Goal: Navigation & Orientation: Find specific page/section

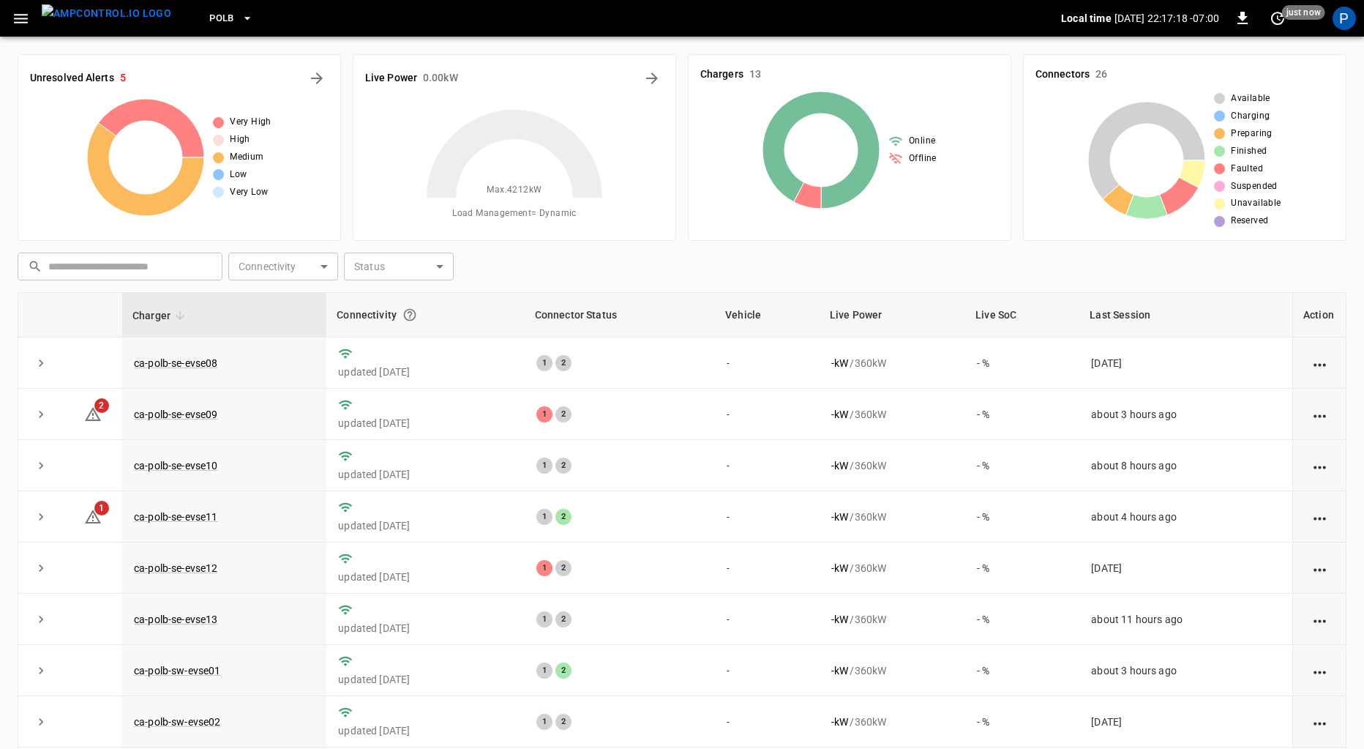
scroll to position [123, 0]
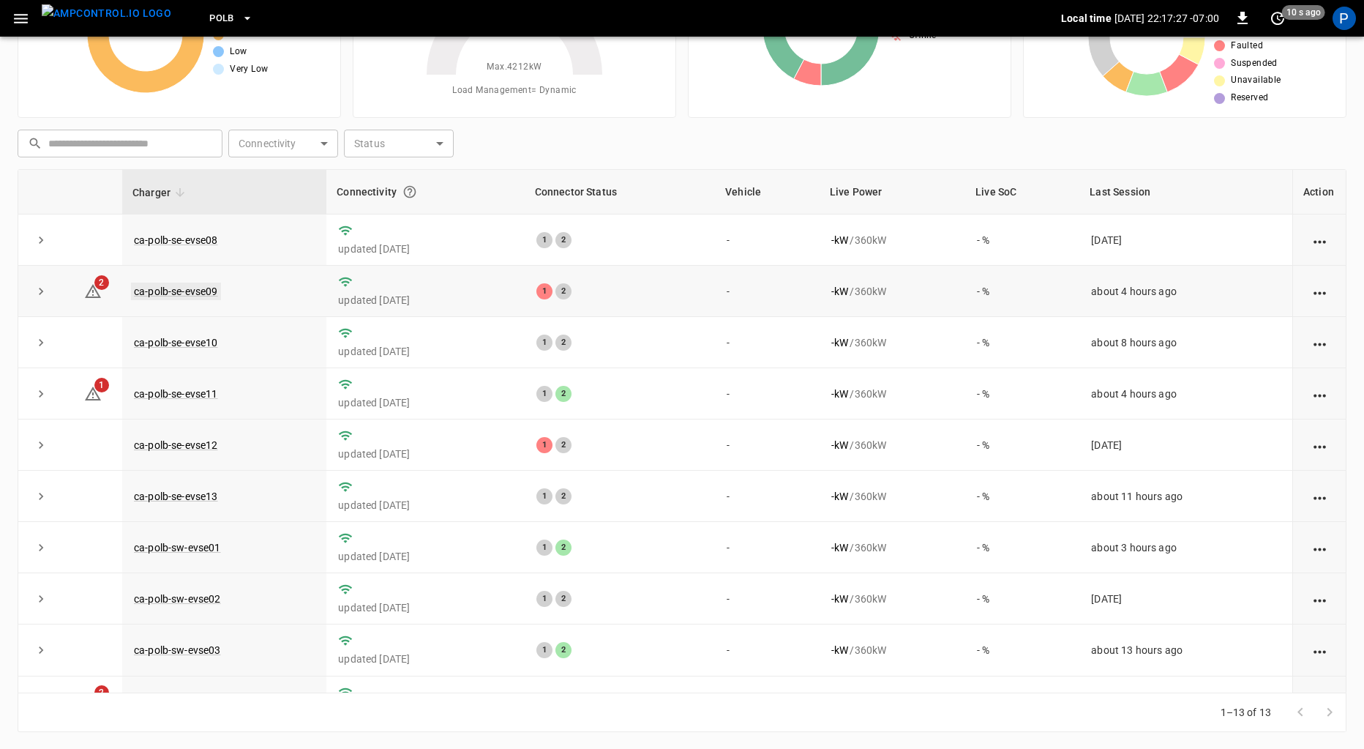
click at [198, 293] on link "ca-polb-se-evse09" at bounding box center [176, 291] width 90 height 18
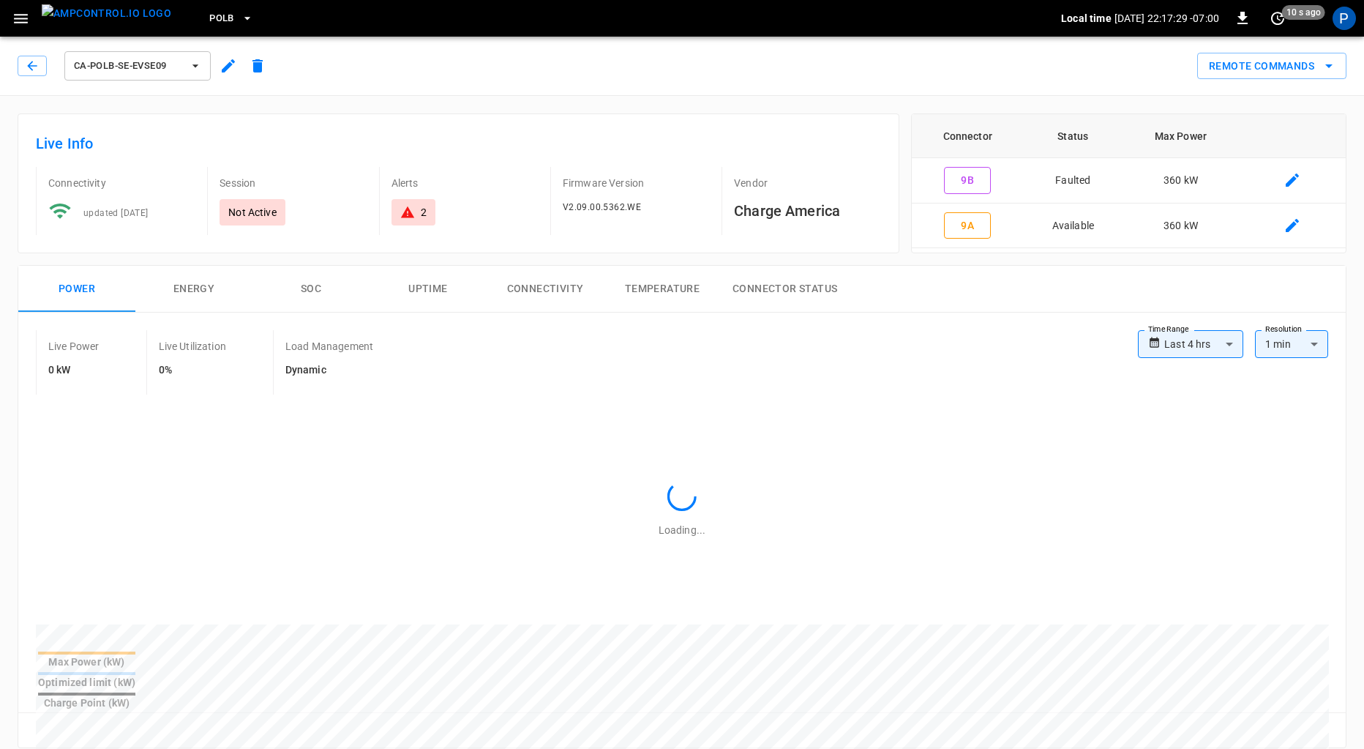
click at [113, 12] on img "menu" at bounding box center [107, 13] width 130 height 18
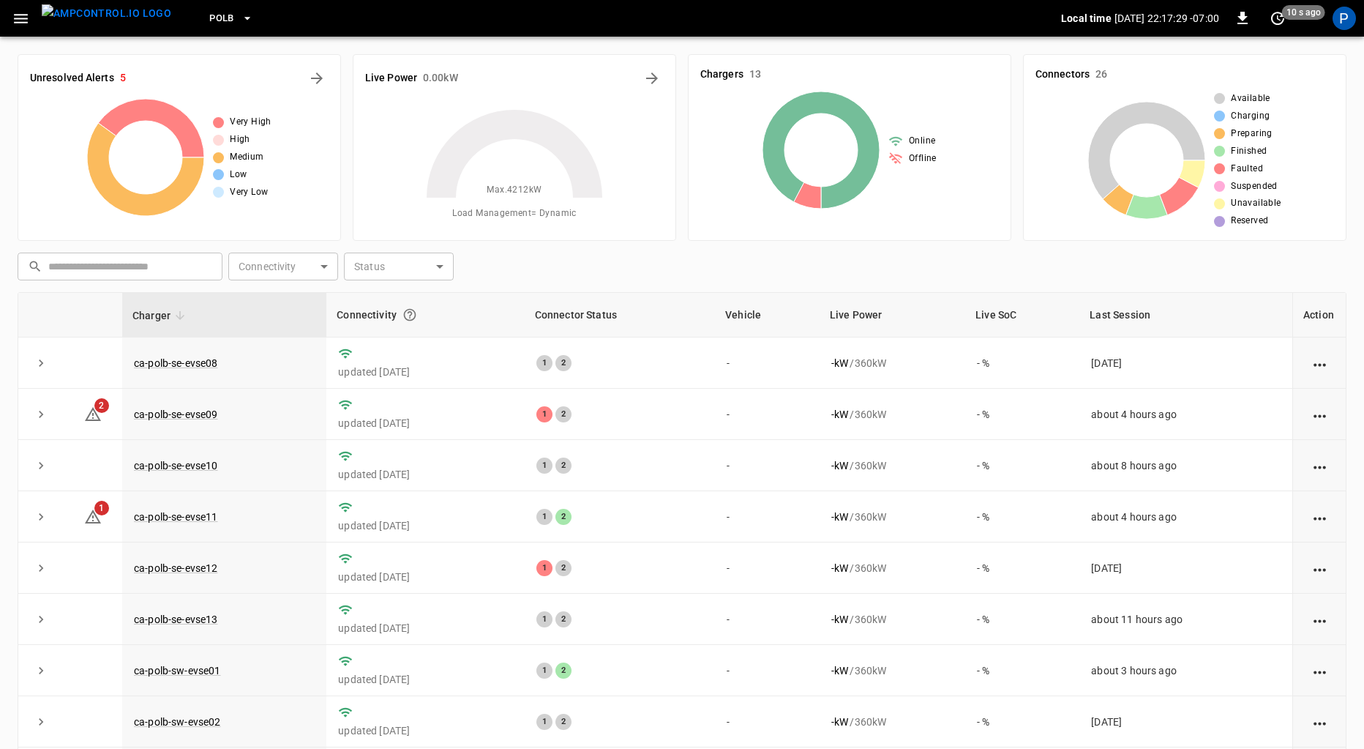
click at [209, 11] on span "PoLB" at bounding box center [221, 18] width 25 height 17
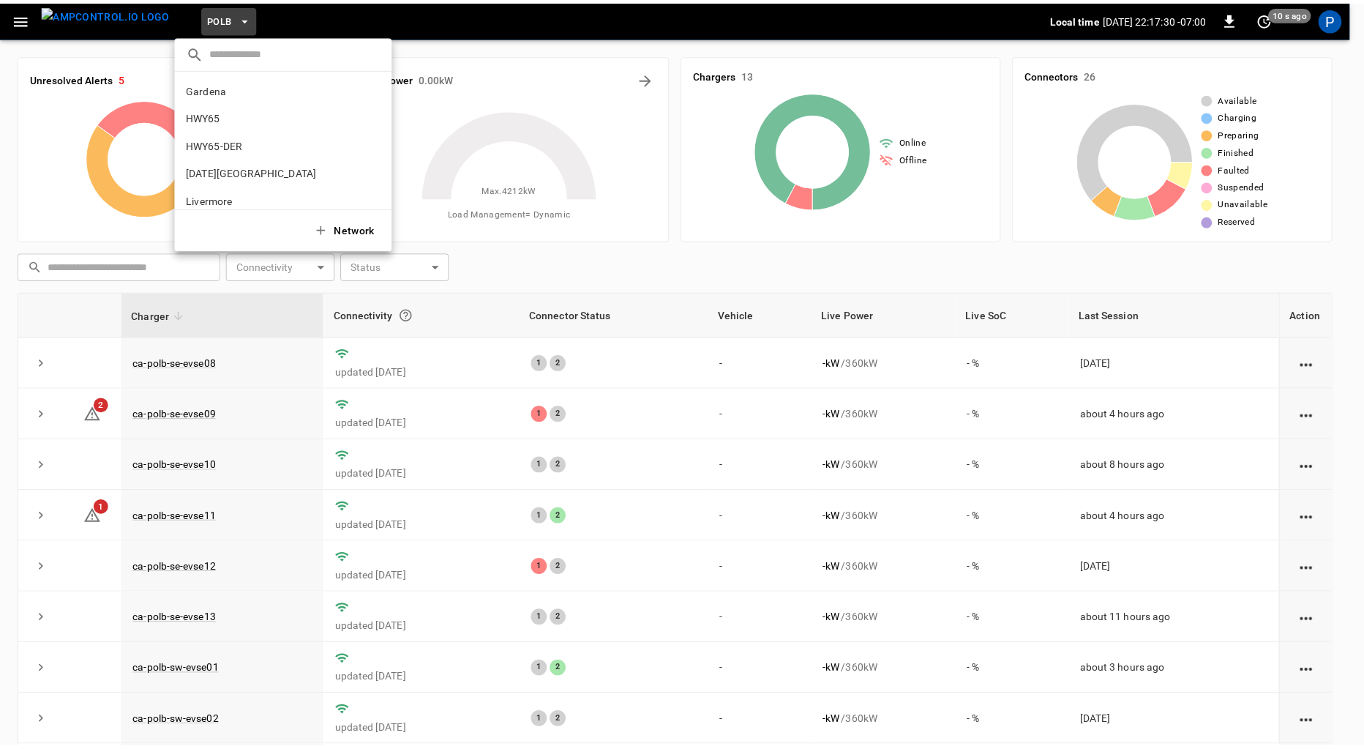
scroll to position [123, 0]
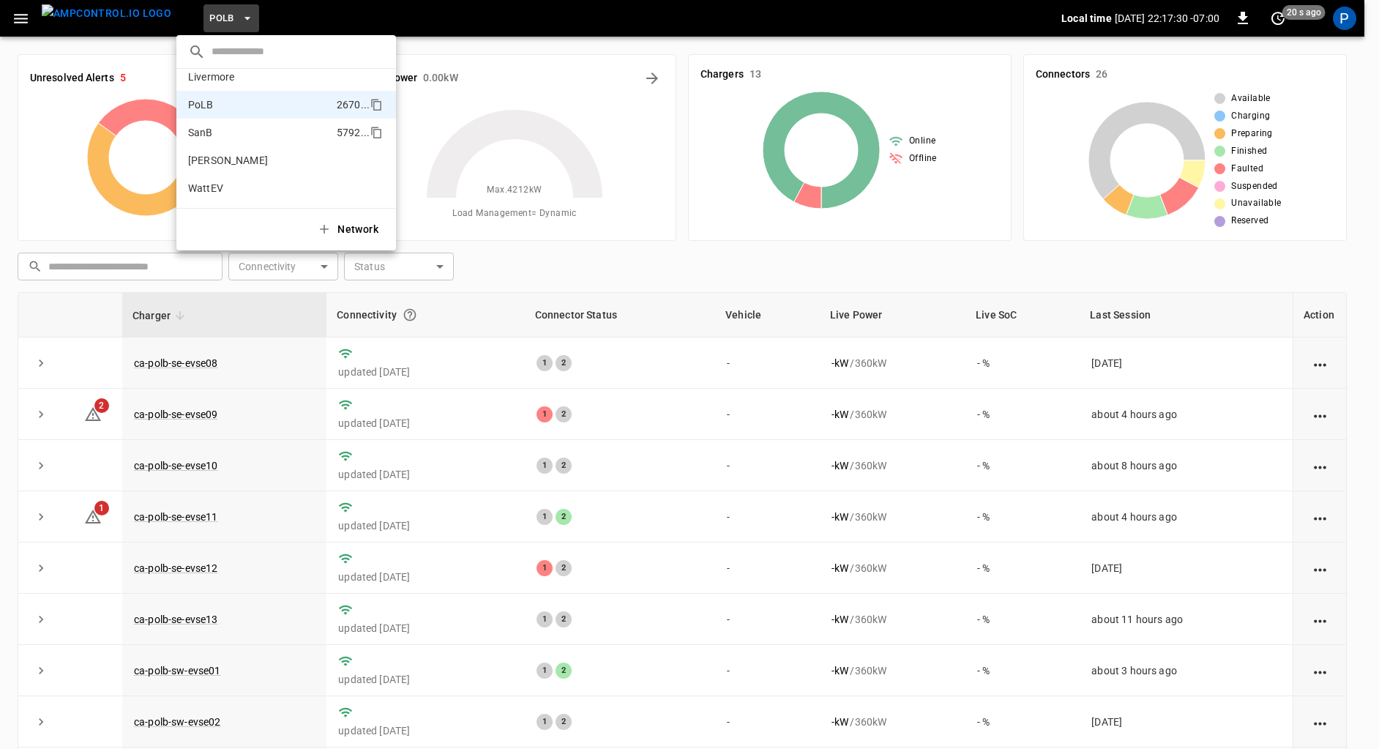
click at [252, 134] on p "SanB" at bounding box center [259, 132] width 143 height 15
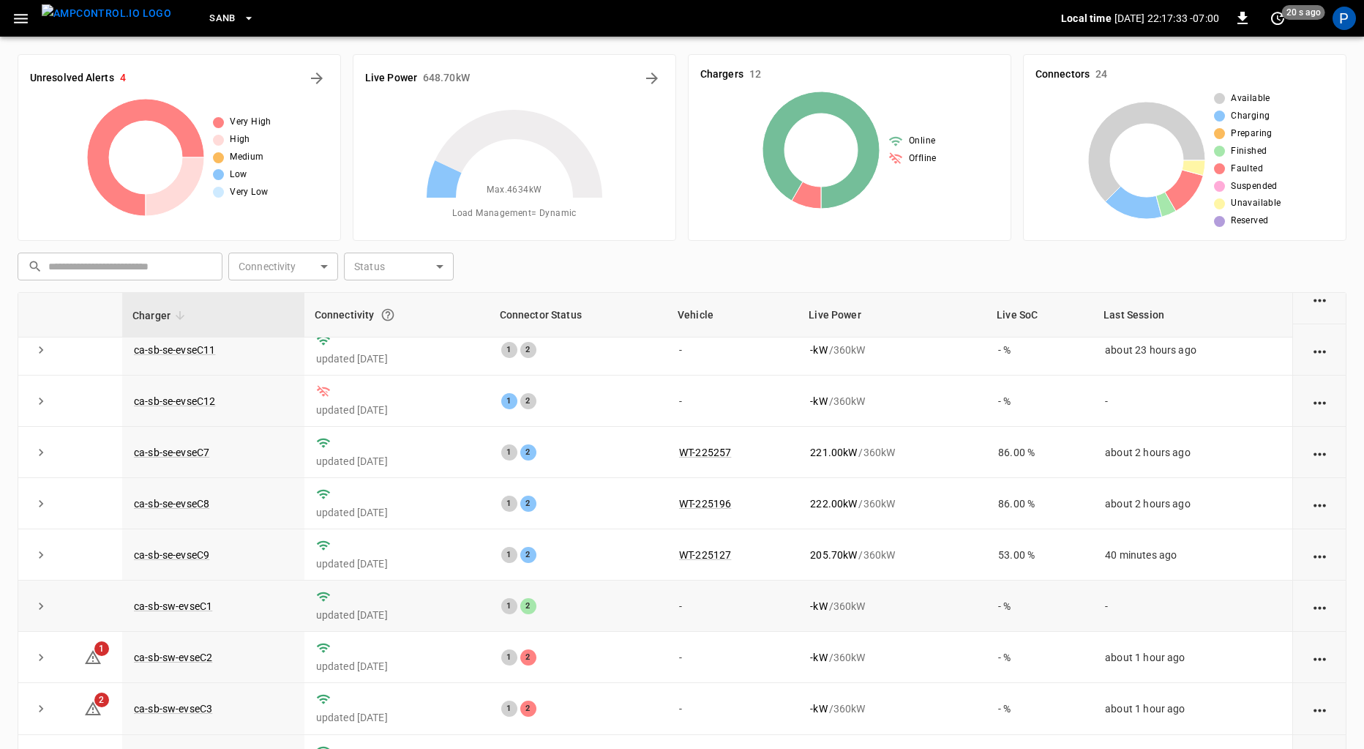
scroll to position [136, 0]
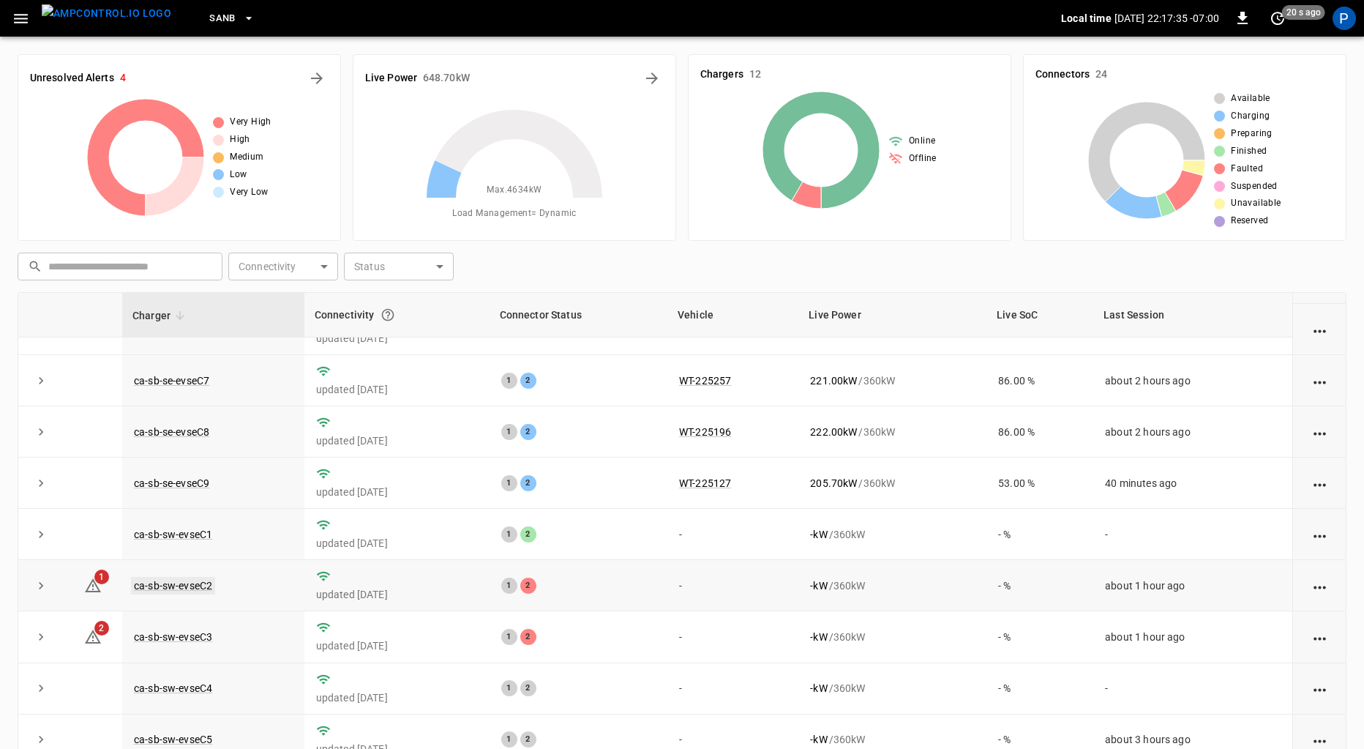
click at [188, 588] on link "ca-sb-sw-evseC2" at bounding box center [173, 586] width 84 height 18
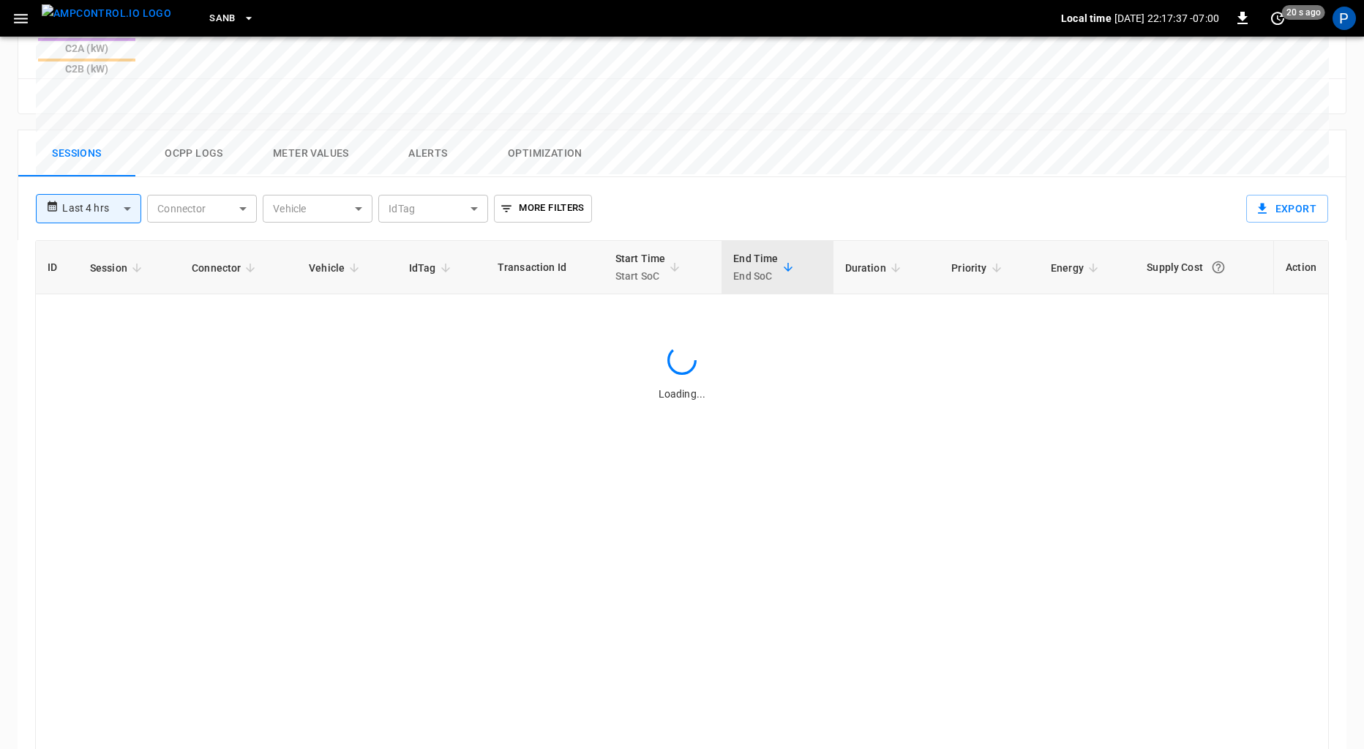
click at [433, 130] on button "Alerts" at bounding box center [428, 153] width 117 height 47
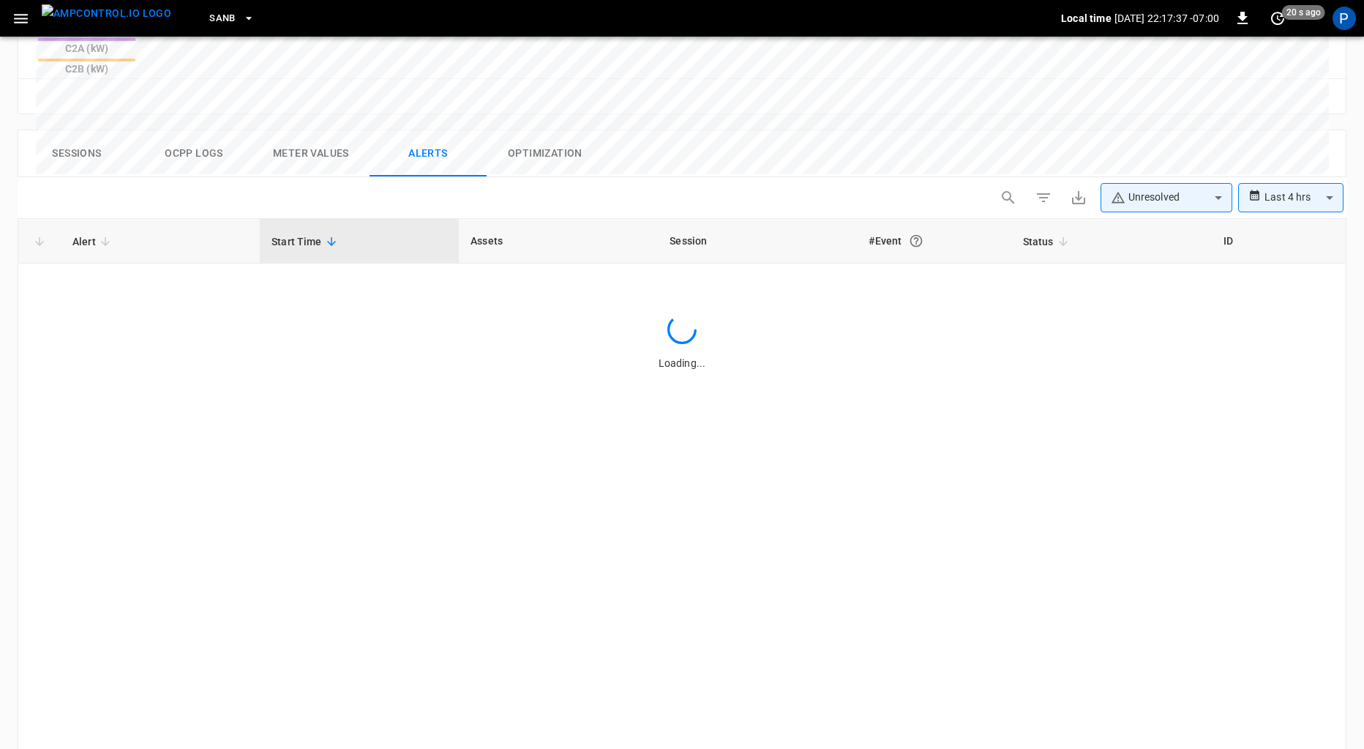
scroll to position [673, 0]
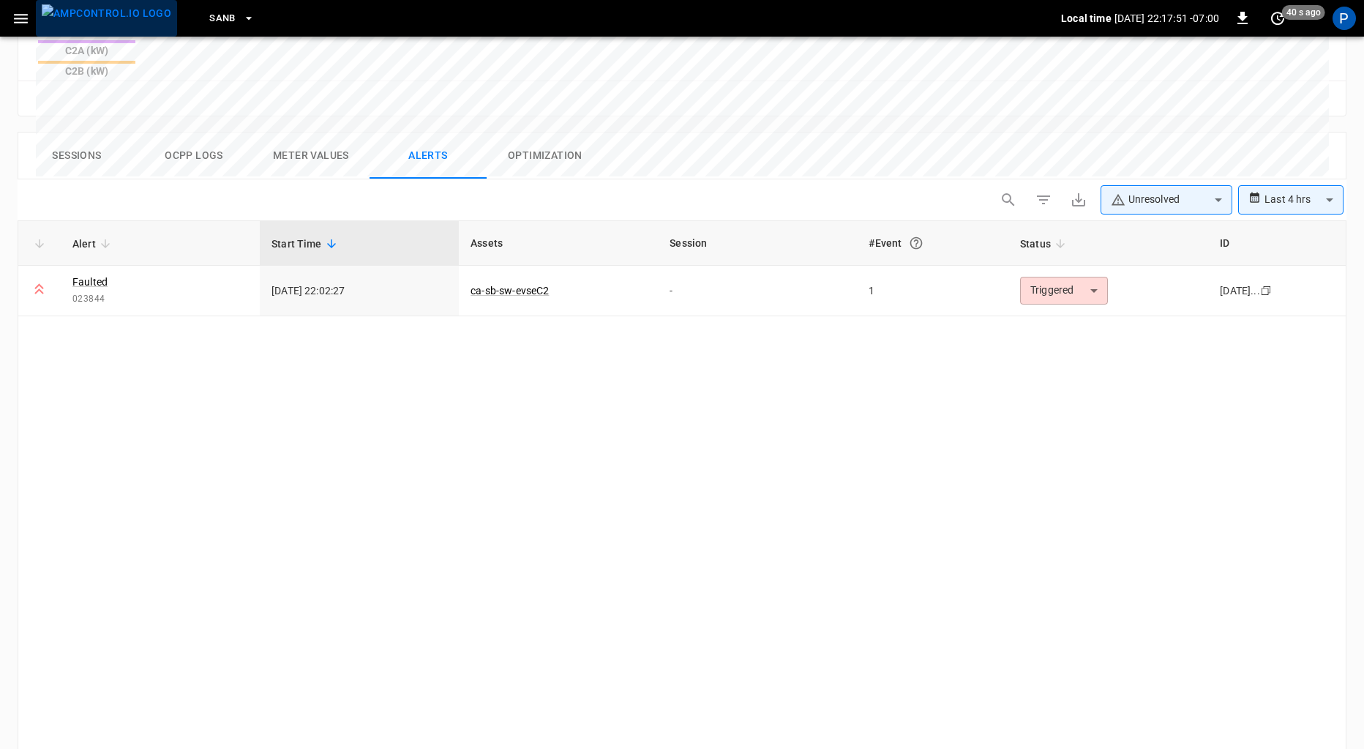
click at [118, 23] on img "menu" at bounding box center [107, 13] width 130 height 18
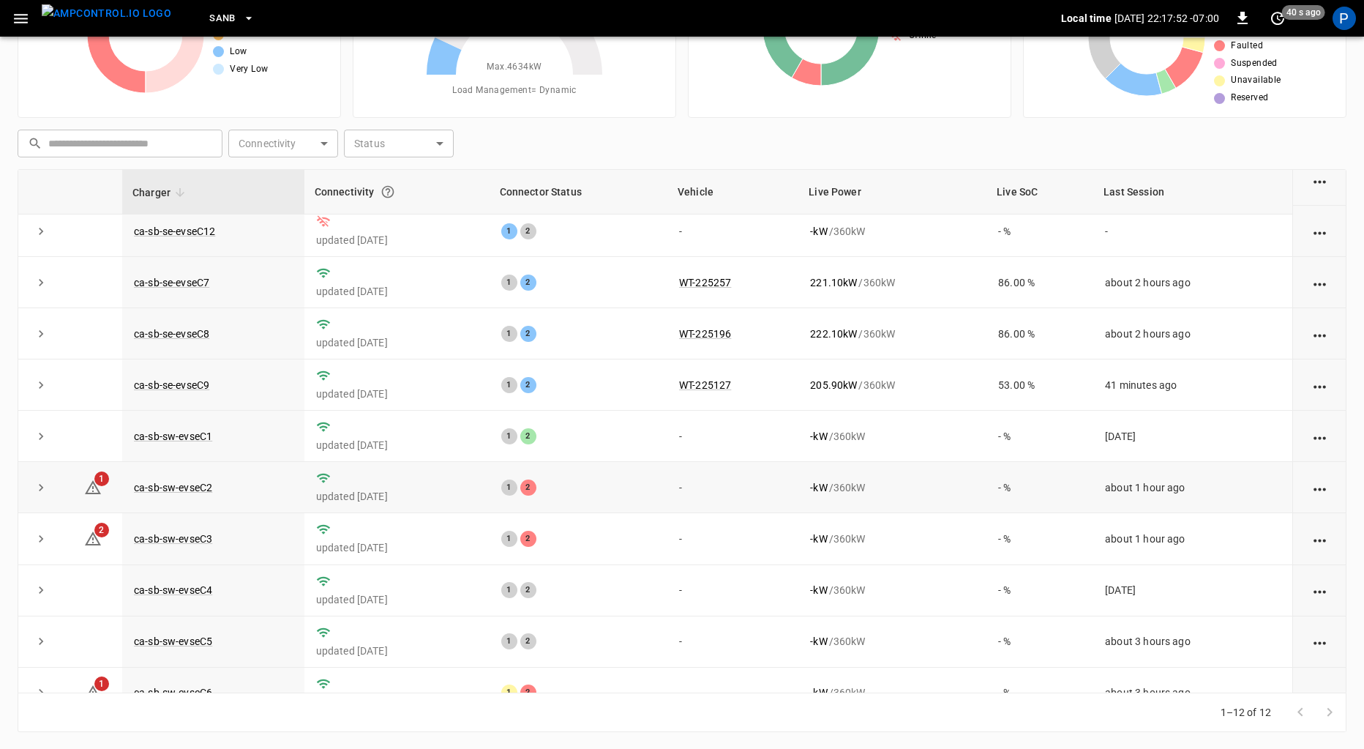
scroll to position [136, 0]
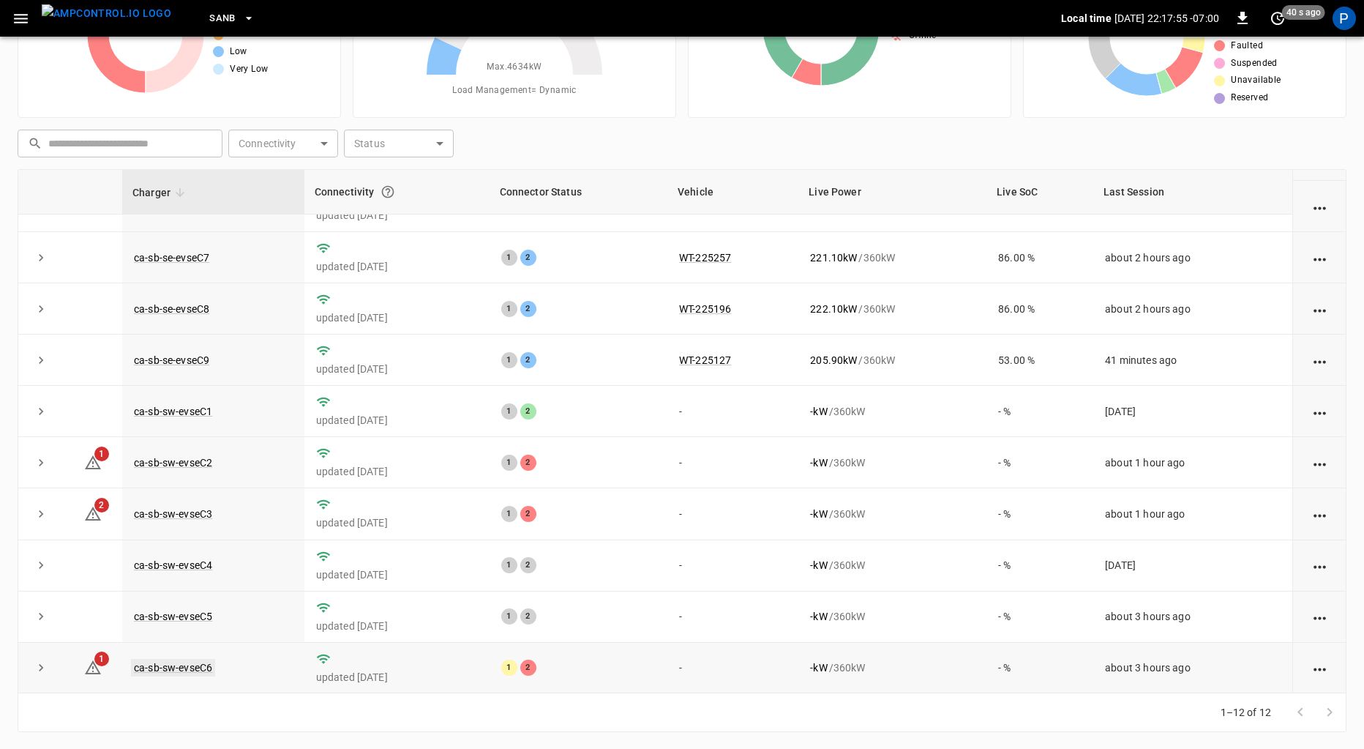
click at [162, 661] on link "ca-sb-sw-evseC6" at bounding box center [173, 668] width 84 height 18
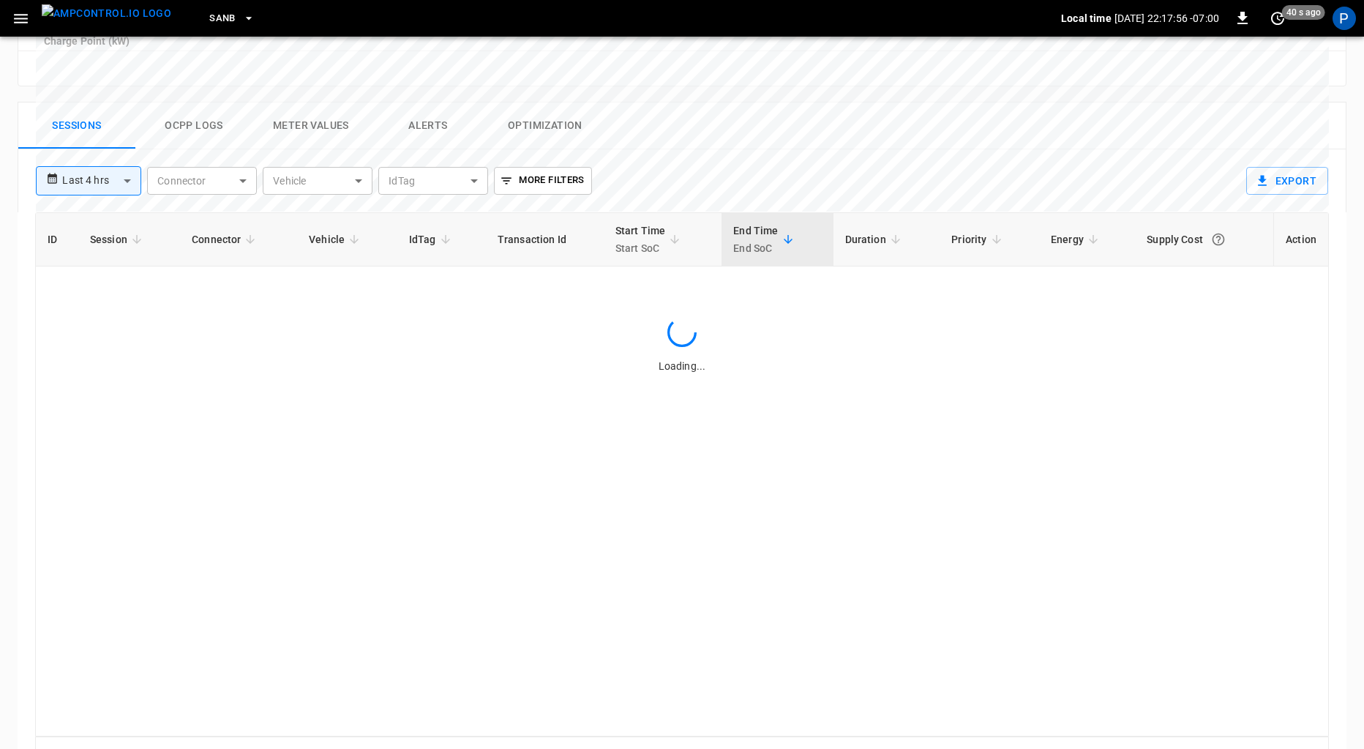
scroll to position [675, 0]
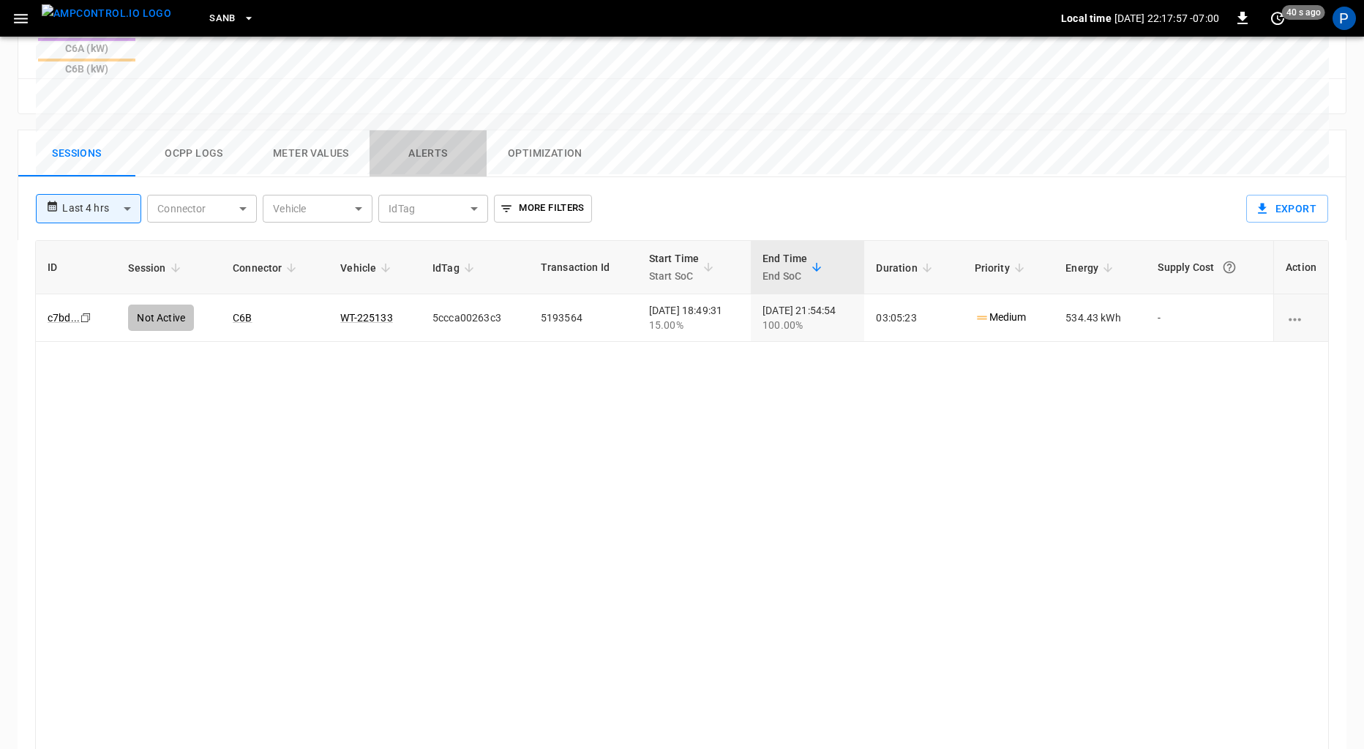
drag, startPoint x: 445, startPoint y: 87, endPoint x: 454, endPoint y: 87, distance: 8.8
click at [445, 130] on button "Alerts" at bounding box center [428, 153] width 117 height 47
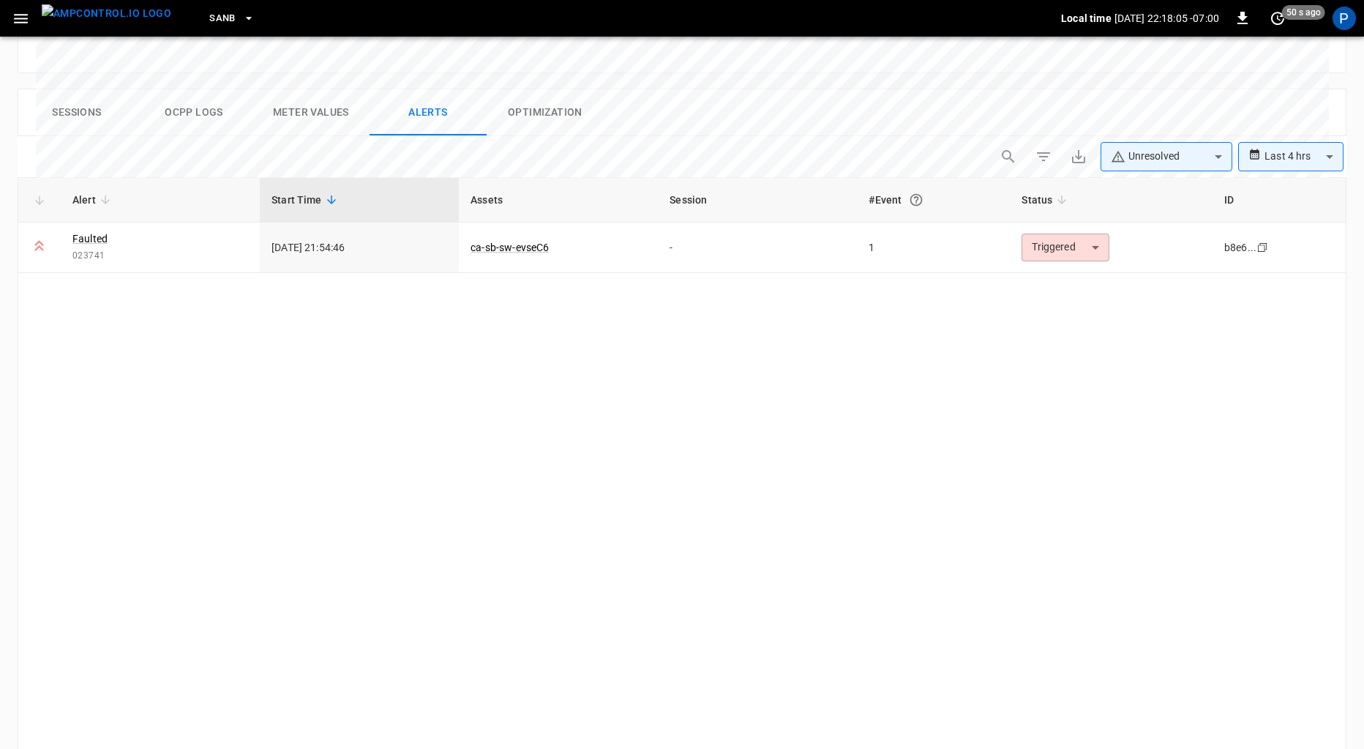
click at [102, 9] on img "menu" at bounding box center [107, 13] width 130 height 18
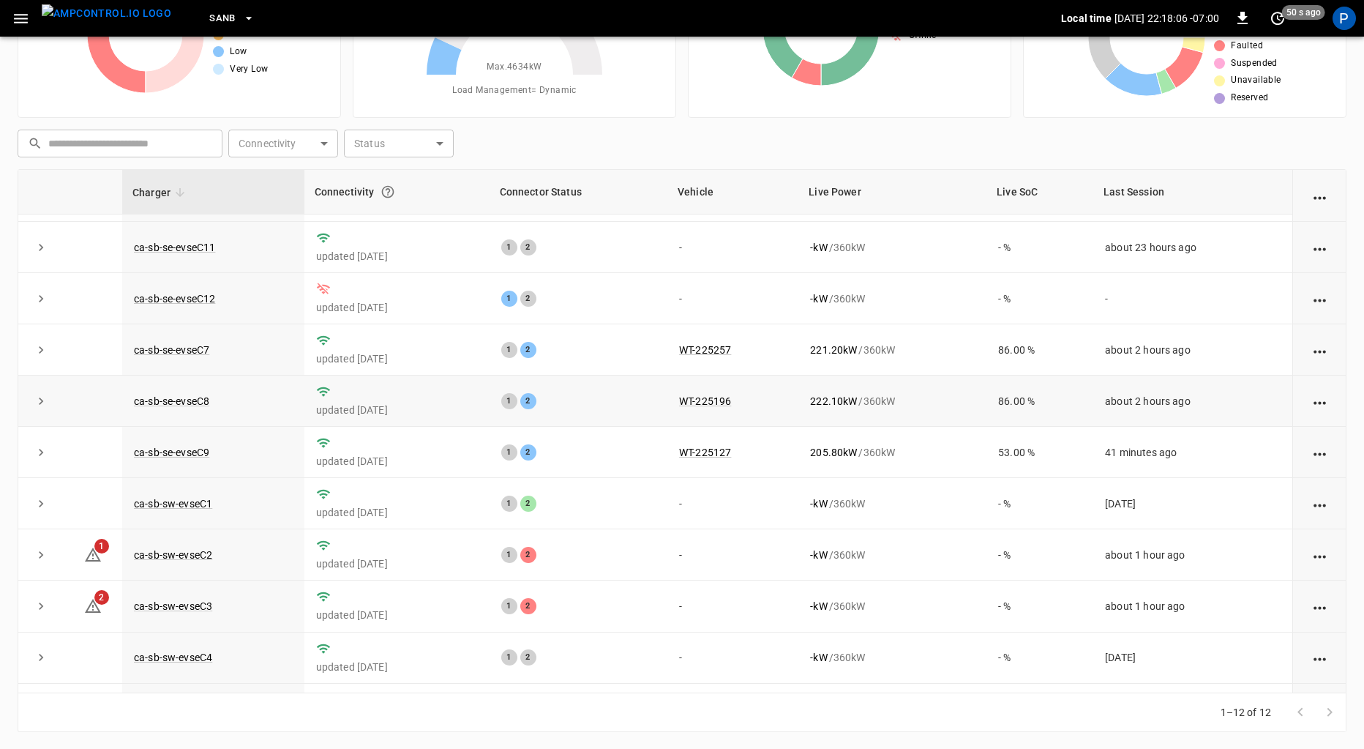
scroll to position [45, 0]
